Goal: Transaction & Acquisition: Download file/media

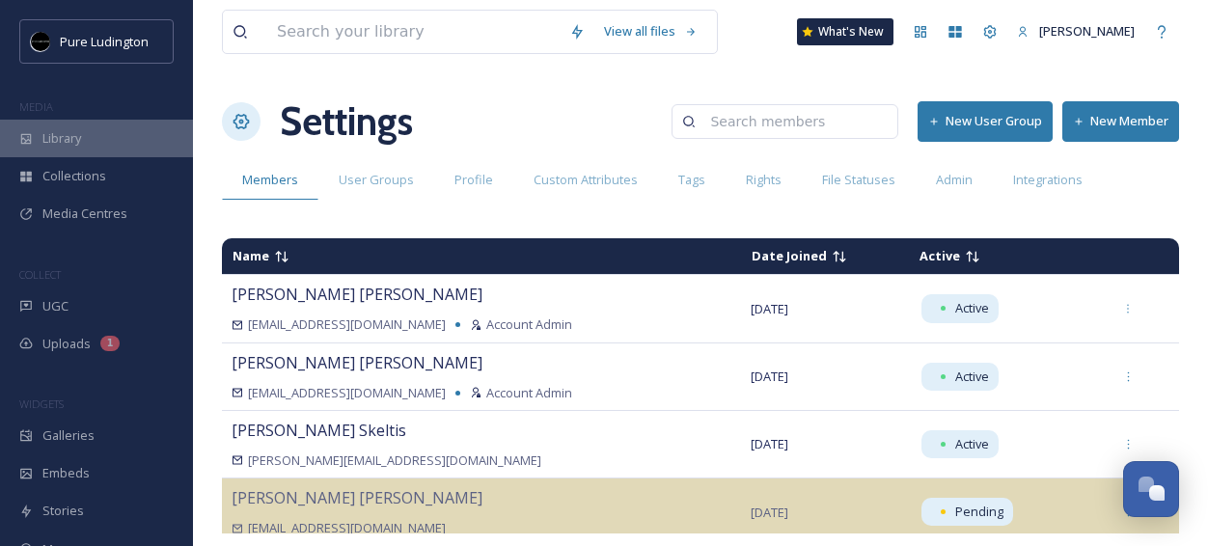
click at [65, 152] on div "Library" at bounding box center [96, 139] width 193 height 38
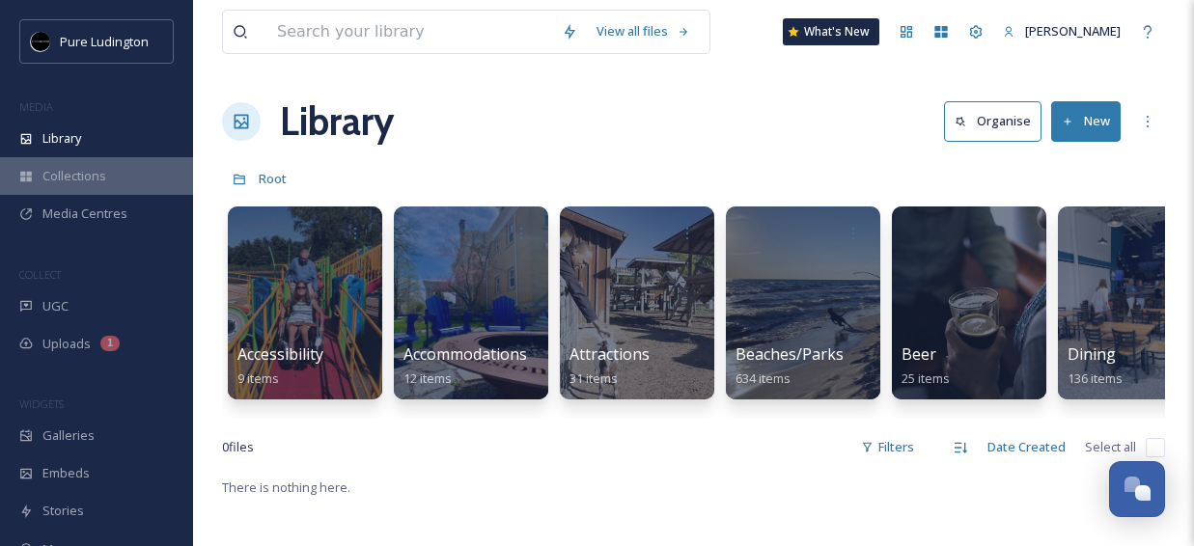
click at [89, 186] on div "Collections" at bounding box center [96, 176] width 193 height 38
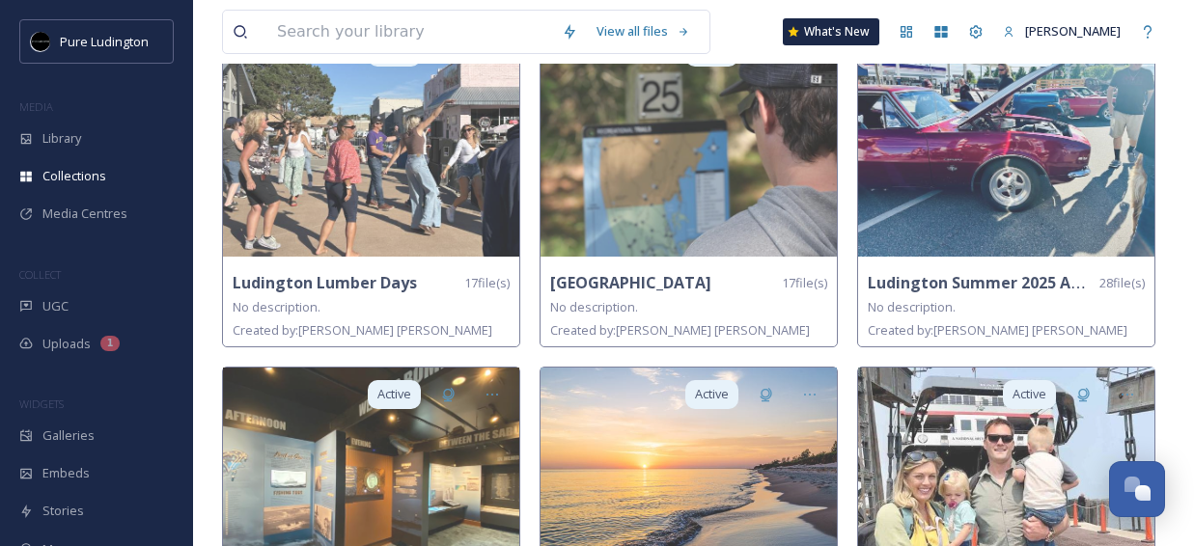
scroll to position [871, 0]
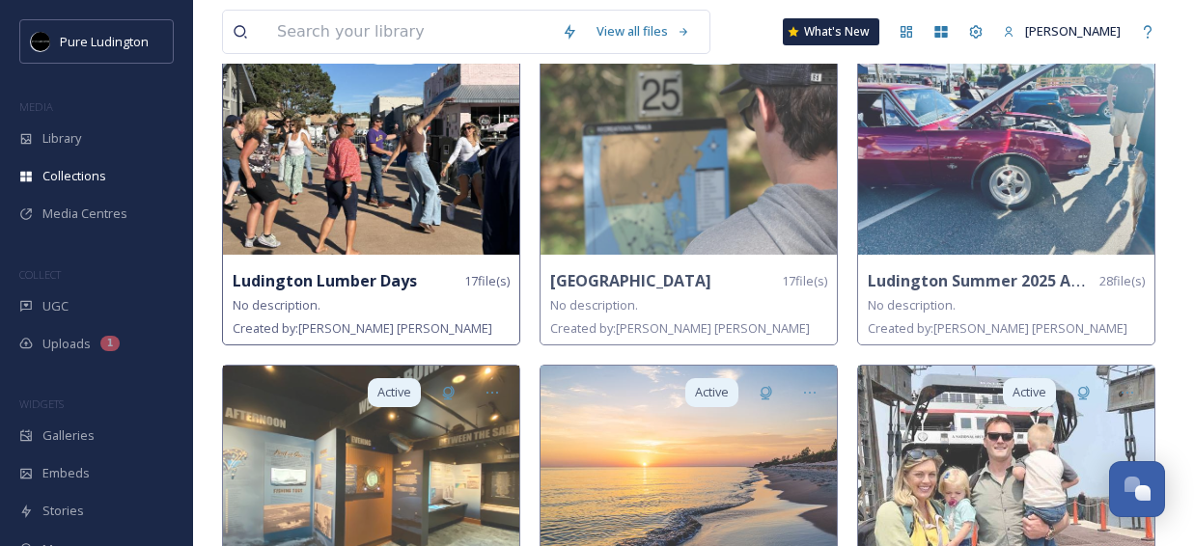
click at [360, 218] on img at bounding box center [371, 139] width 296 height 232
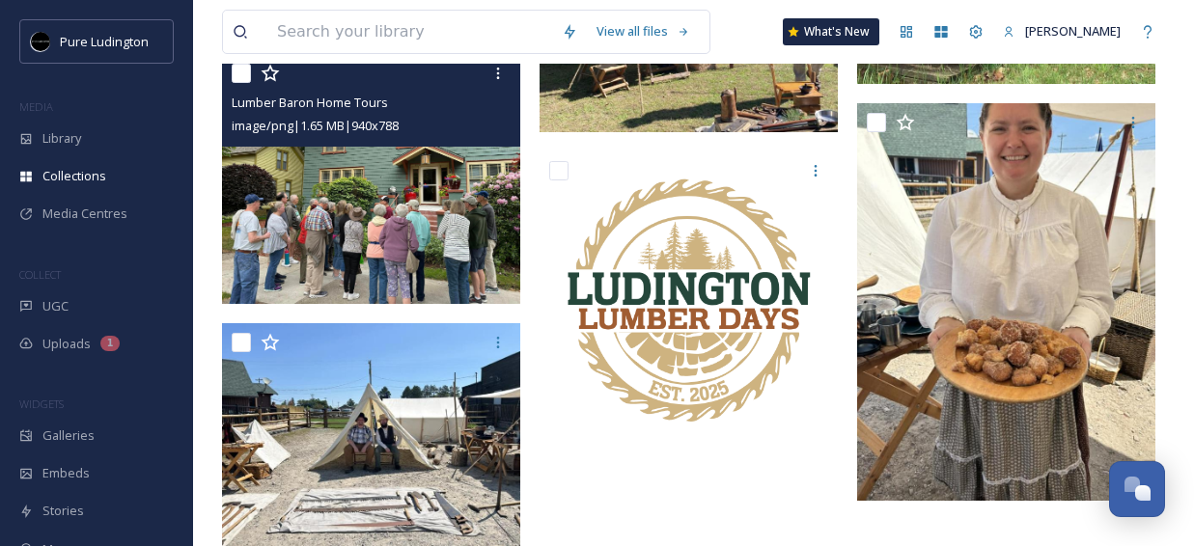
scroll to position [1363, 0]
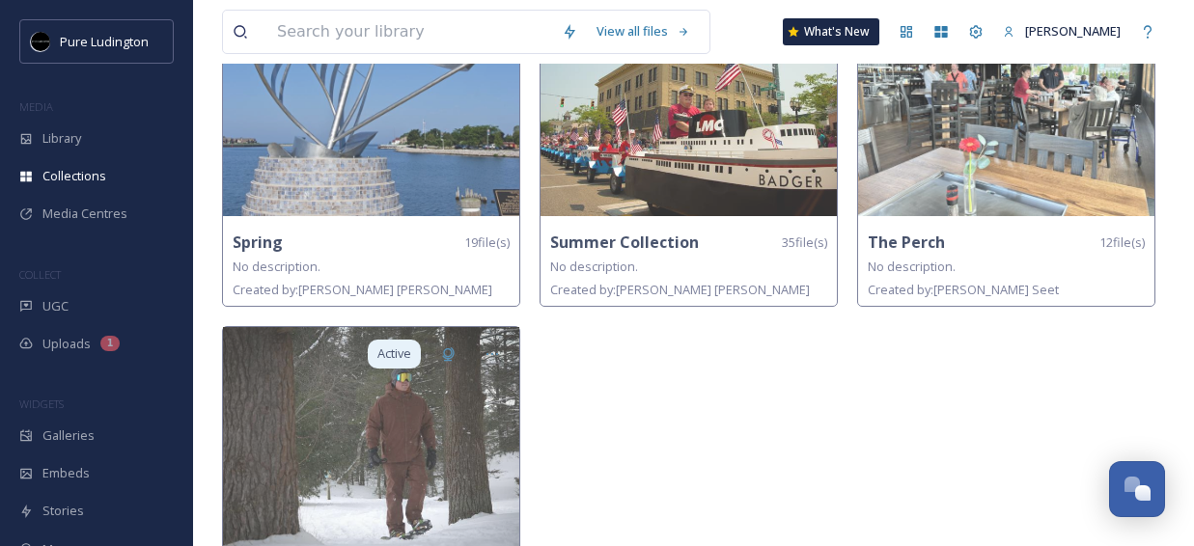
scroll to position [1671, 0]
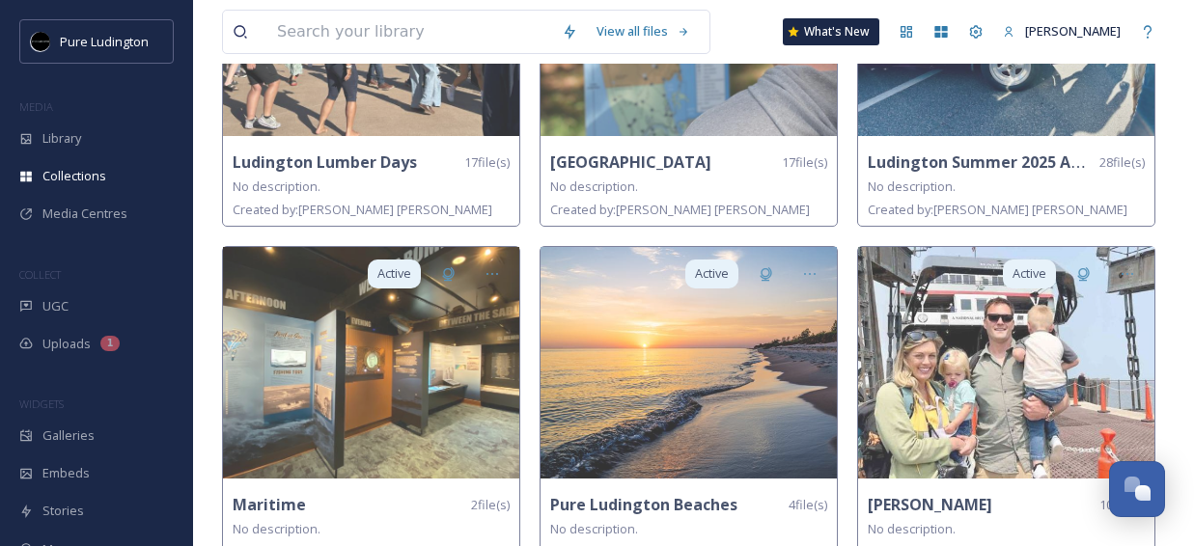
scroll to position [875, 0]
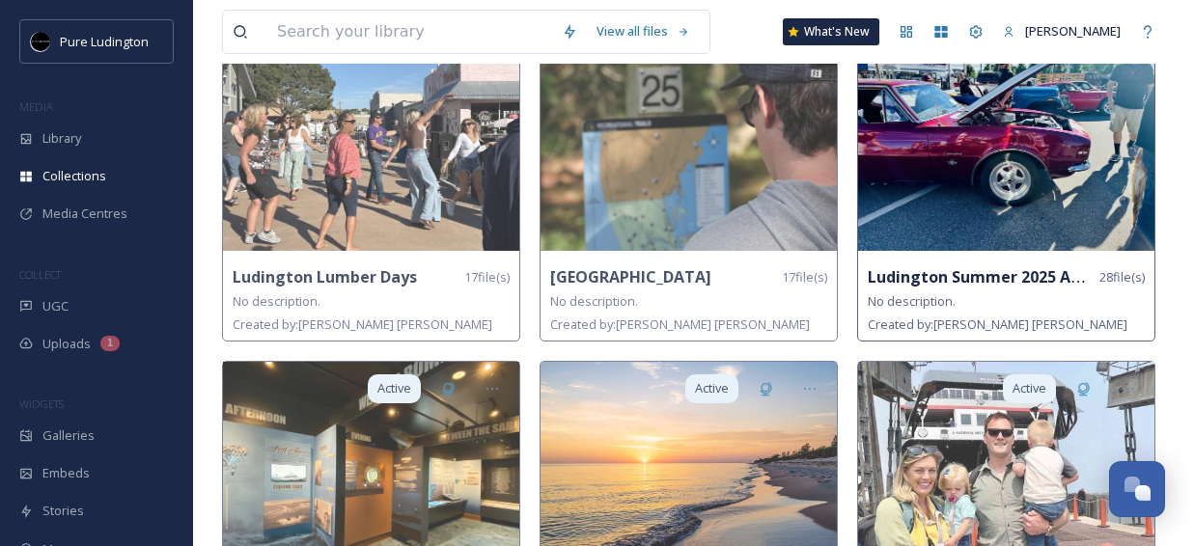
click at [927, 333] on div "Ludington Summer 2025 Attractions & Events 28 file(s) No description. Created b…" at bounding box center [1006, 301] width 296 height 80
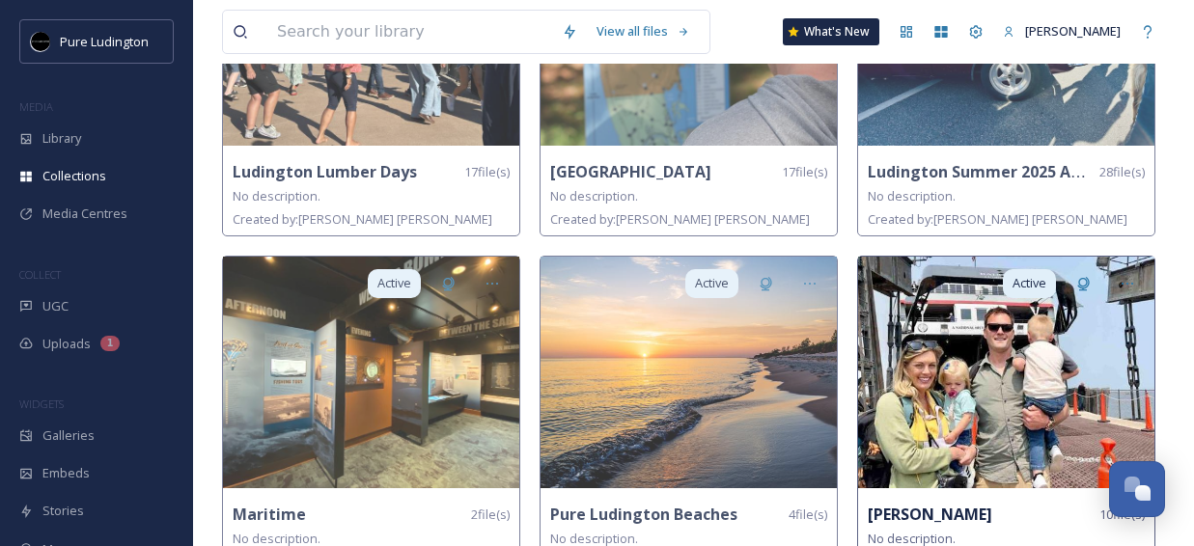
scroll to position [986, 0]
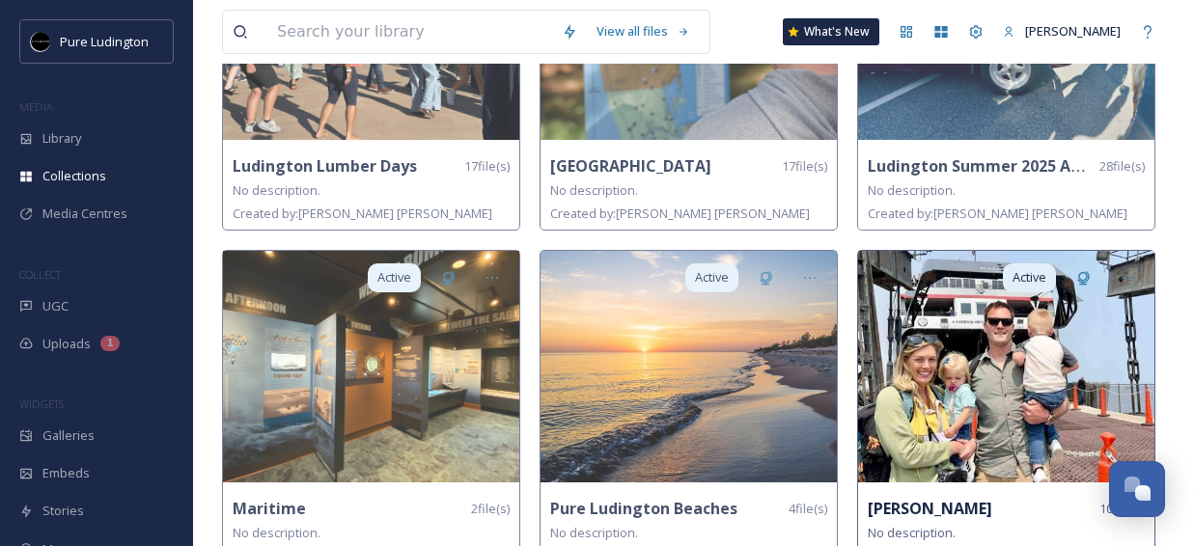
click at [931, 413] on img at bounding box center [1006, 367] width 296 height 232
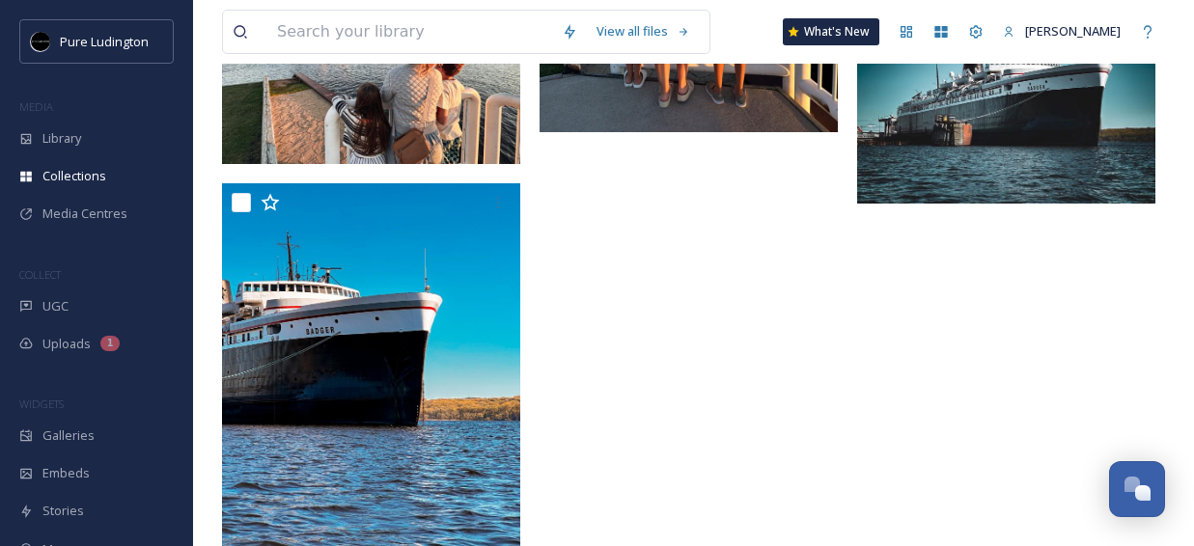
scroll to position [1056, 0]
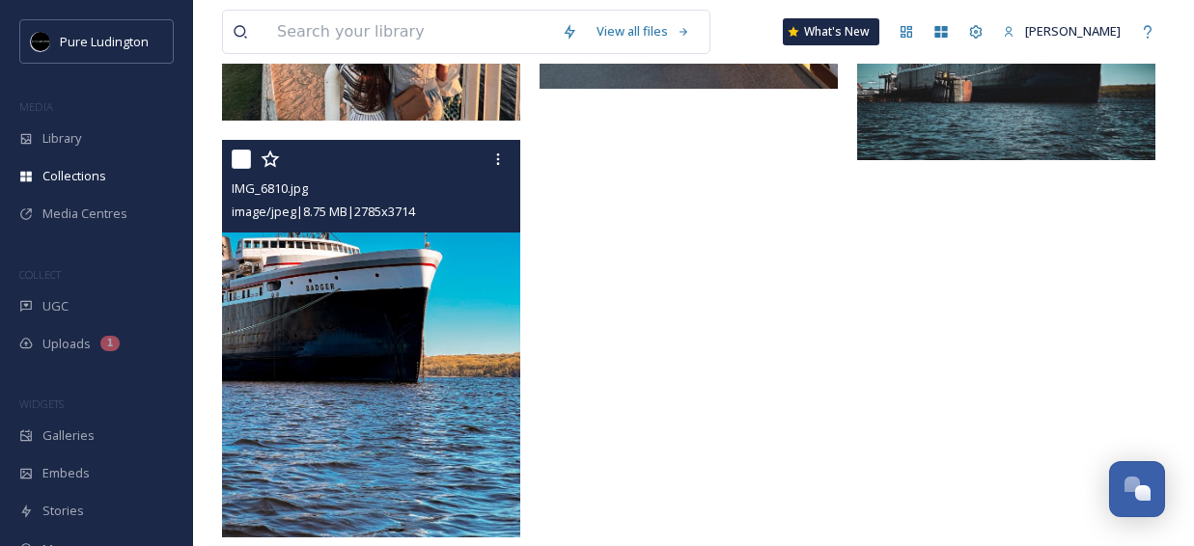
click at [433, 388] on img at bounding box center [371, 339] width 298 height 398
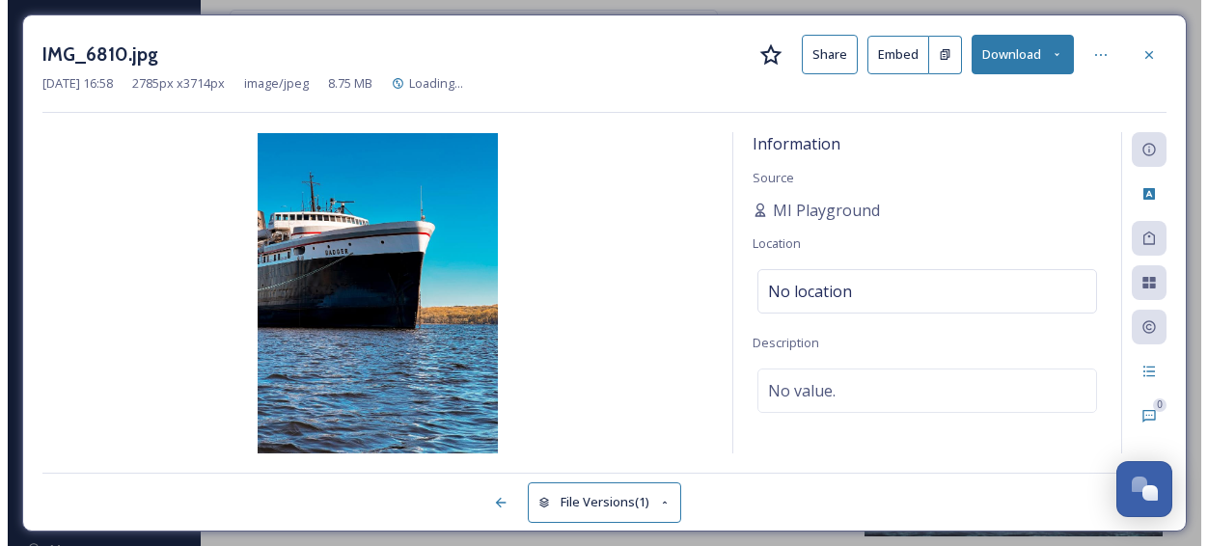
scroll to position [677, 0]
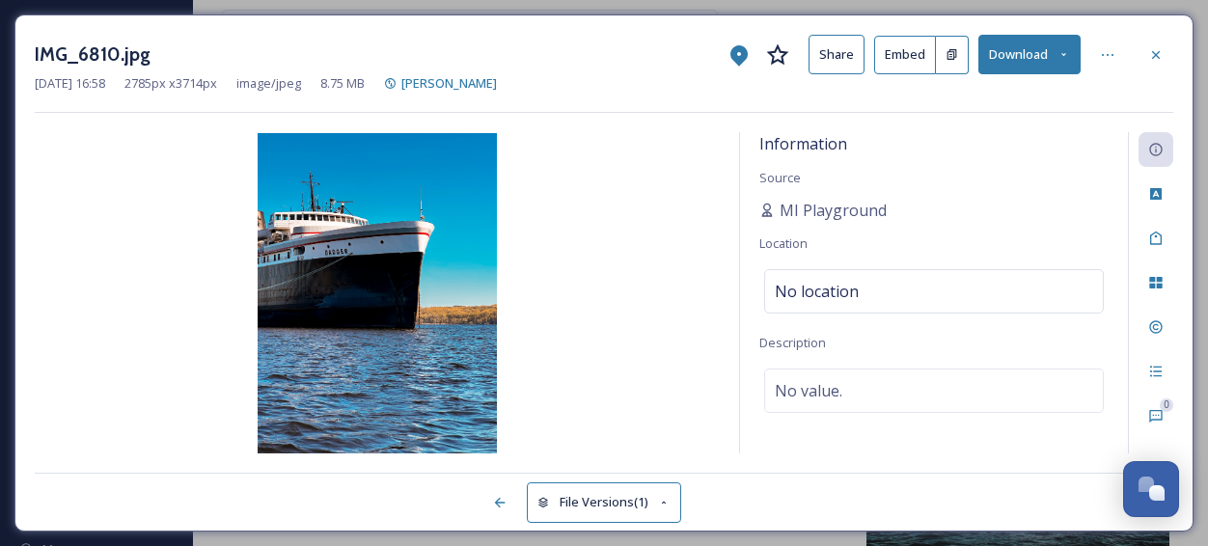
click at [1047, 57] on button "Download" at bounding box center [1030, 55] width 102 height 40
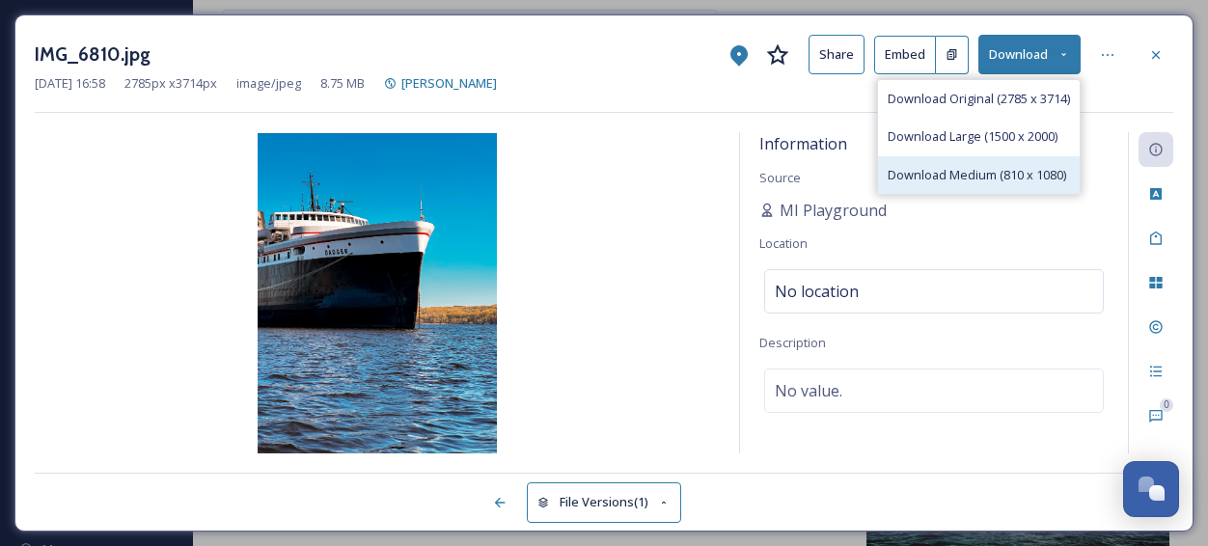
click at [985, 188] on div "Download Medium (810 x 1080)" at bounding box center [979, 175] width 202 height 38
